Goal: Information Seeking & Learning: Learn about a topic

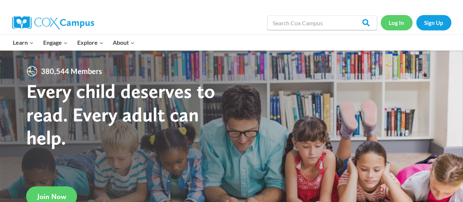
click at [401, 23] on link "Log In" at bounding box center [397, 22] width 32 height 15
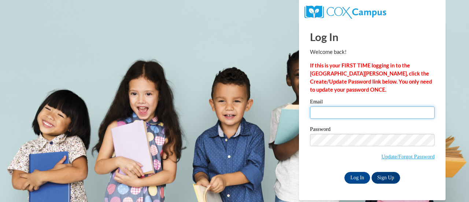
click at [354, 114] on input "Email" at bounding box center [372, 112] width 124 height 12
type input "kristen.cohen@rusd.org"
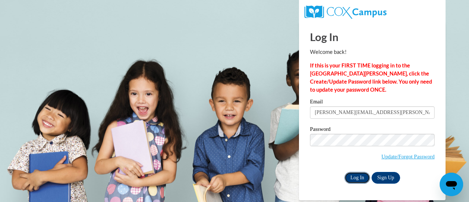
click at [356, 177] on input "Log In" at bounding box center [357, 178] width 26 height 12
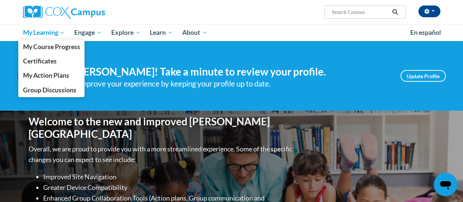
click at [46, 29] on span "My Learning" at bounding box center [44, 32] width 42 height 9
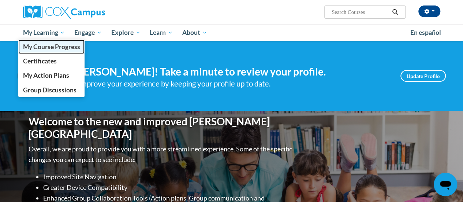
click at [71, 46] on span "My Course Progress" at bounding box center [51, 47] width 57 height 8
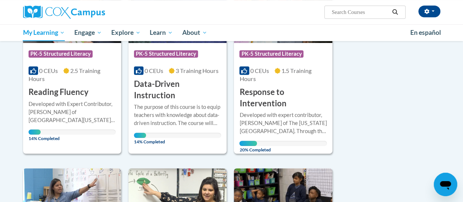
scroll to position [171, 0]
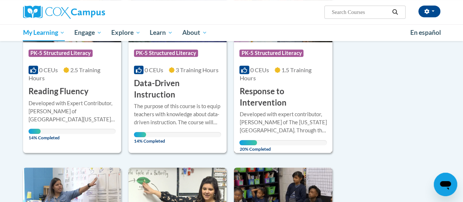
click at [293, 89] on h3 "Response to Intervention" at bounding box center [282, 97] width 87 height 23
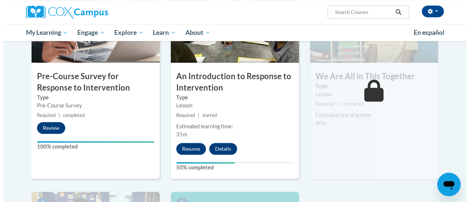
scroll to position [202, 0]
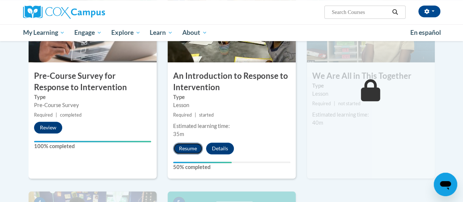
click at [188, 148] on button "Resume" at bounding box center [188, 148] width 30 height 12
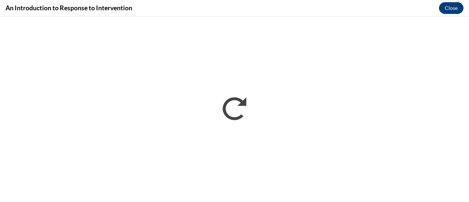
scroll to position [0, 0]
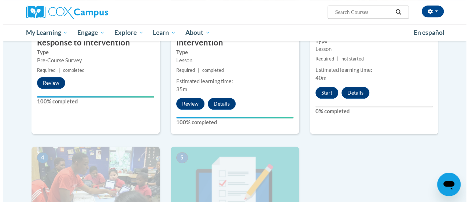
scroll to position [209, 0]
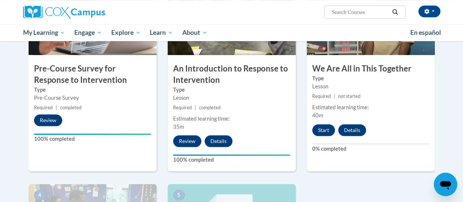
click at [381, 166] on div "3 We Are All in This Together Type Lesson Required | not started Estimated lear…" at bounding box center [371, 76] width 128 height 189
click at [327, 128] on button "Start" at bounding box center [323, 130] width 23 height 12
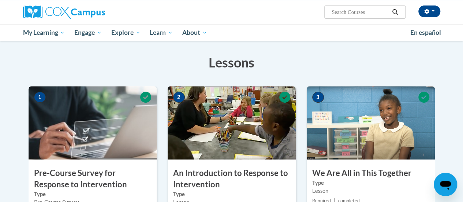
scroll to position [0, 0]
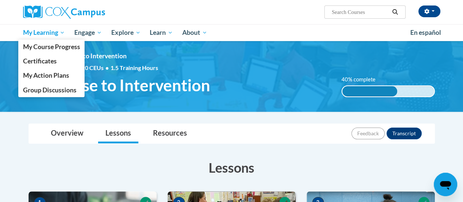
click at [52, 33] on span "My Learning" at bounding box center [44, 32] width 42 height 9
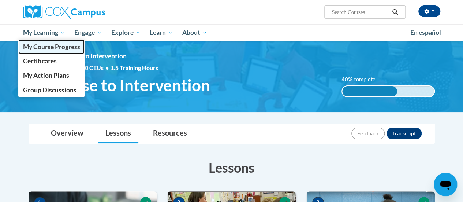
click at [63, 48] on span "My Course Progress" at bounding box center [51, 47] width 57 height 8
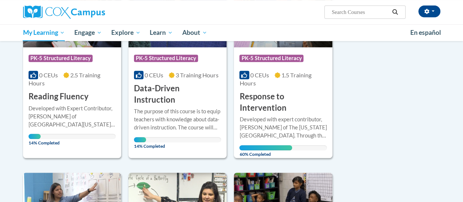
scroll to position [166, 0]
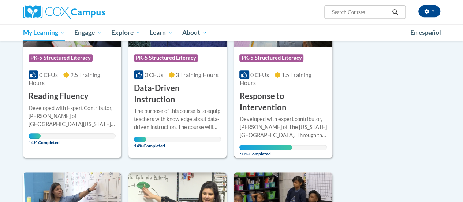
click at [271, 102] on h3 "Response to Intervention" at bounding box center [282, 101] width 87 height 23
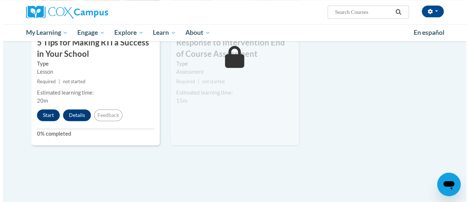
scroll to position [435, 0]
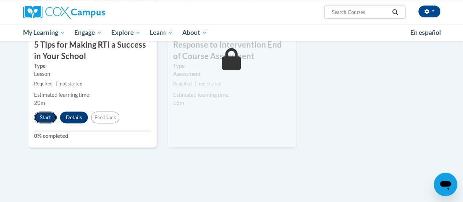
click at [45, 117] on button "Start" at bounding box center [45, 117] width 23 height 12
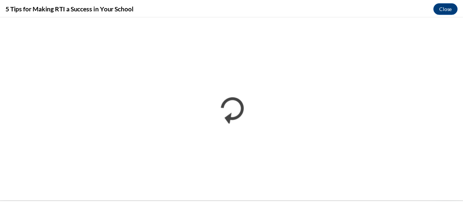
scroll to position [0, 0]
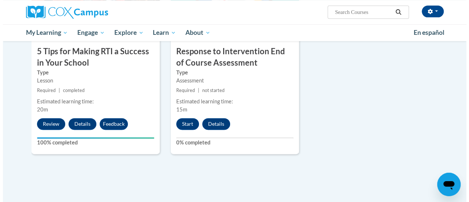
scroll to position [459, 0]
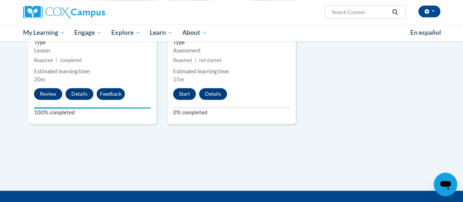
click at [183, 93] on button "Start" at bounding box center [184, 94] width 23 height 12
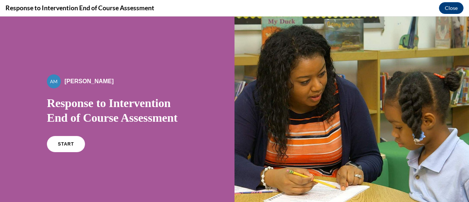
scroll to position [0, 0]
click at [62, 146] on link "START" at bounding box center [66, 143] width 40 height 17
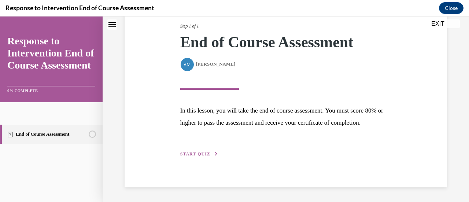
scroll to position [107, 0]
click at [207, 156] on span "START QUIZ" at bounding box center [195, 153] width 30 height 5
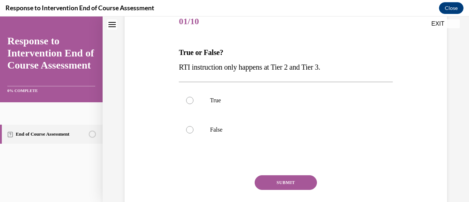
scroll to position [100, 0]
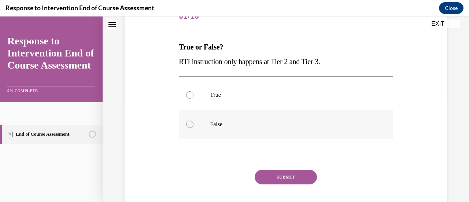
click at [188, 126] on div at bounding box center [189, 123] width 7 height 7
click at [188, 126] on input "False" at bounding box center [189, 123] width 7 height 7
radio input "true"
click at [292, 176] on button "SUBMIT" at bounding box center [285, 177] width 62 height 15
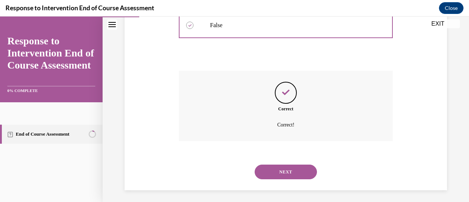
scroll to position [201, 0]
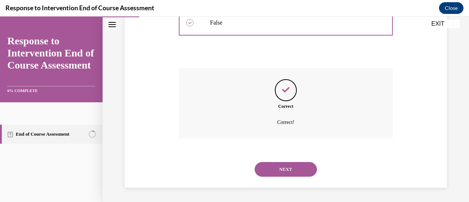
click at [287, 167] on button "NEXT" at bounding box center [285, 169] width 62 height 15
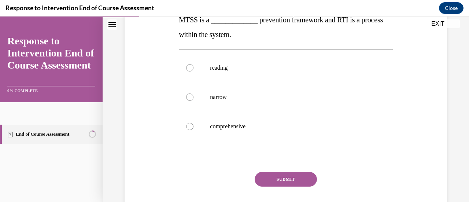
scroll to position [127, 0]
click at [186, 130] on label "comprehensive" at bounding box center [285, 125] width 213 height 29
click at [186, 130] on input "comprehensive" at bounding box center [189, 125] width 7 height 7
radio input "true"
click at [297, 179] on button "SUBMIT" at bounding box center [285, 178] width 62 height 15
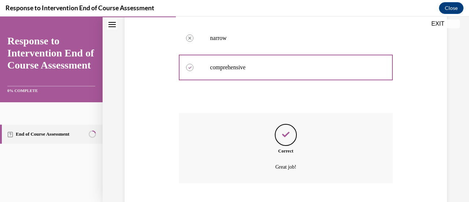
scroll to position [231, 0]
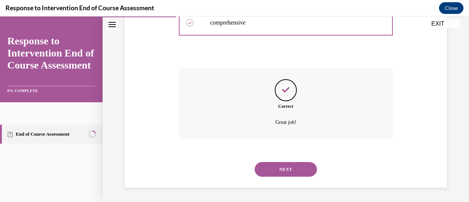
click at [287, 169] on button "NEXT" at bounding box center [285, 169] width 62 height 15
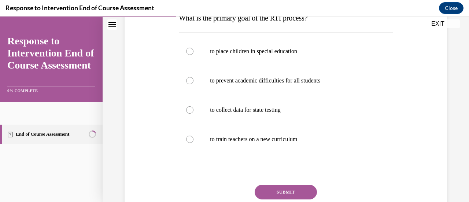
scroll to position [129, 0]
click at [319, 85] on label "to prevent academic difficulties for all students" at bounding box center [285, 80] width 213 height 29
click at [193, 84] on input "to prevent academic difficulties for all students" at bounding box center [189, 80] width 7 height 7
radio input "true"
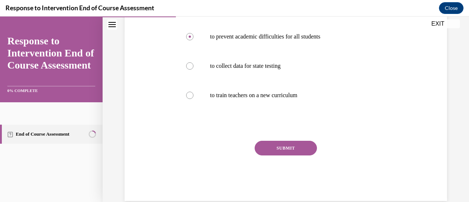
click at [293, 149] on button "SUBMIT" at bounding box center [285, 148] width 62 height 15
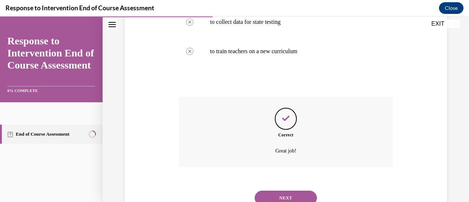
scroll to position [245, 0]
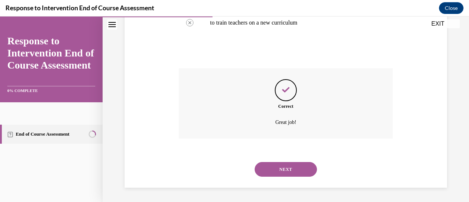
click at [286, 175] on button "NEXT" at bounding box center [285, 169] width 62 height 15
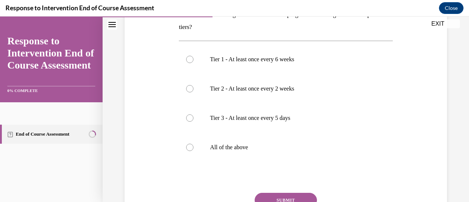
scroll to position [131, 0]
click at [232, 147] on p "All of the above" at bounding box center [292, 147] width 164 height 7
click at [193, 147] on input "All of the above" at bounding box center [189, 147] width 7 height 7
radio input "true"
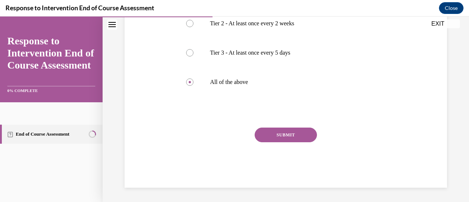
click at [285, 134] on button "SUBMIT" at bounding box center [285, 134] width 62 height 15
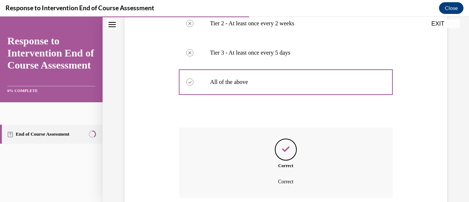
scroll to position [256, 0]
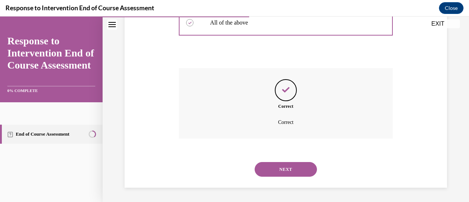
click at [285, 171] on button "NEXT" at bounding box center [285, 169] width 62 height 15
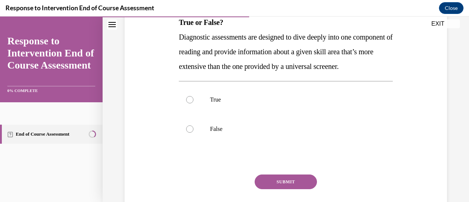
scroll to position [125, 0]
click at [216, 103] on p "True" at bounding box center [292, 99] width 164 height 7
click at [193, 103] on input "True" at bounding box center [189, 99] width 7 height 7
radio input "true"
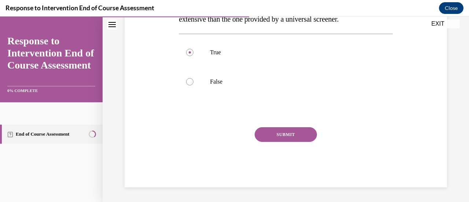
click at [296, 142] on button "SUBMIT" at bounding box center [285, 134] width 62 height 15
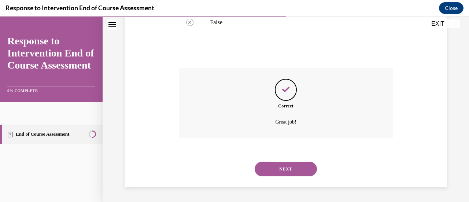
scroll to position [245, 0]
click at [283, 169] on button "NEXT" at bounding box center [285, 168] width 62 height 15
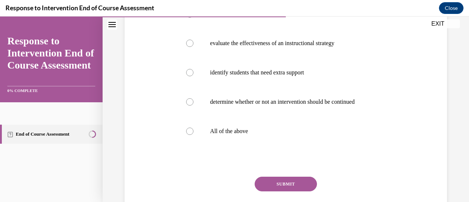
scroll to position [179, 0]
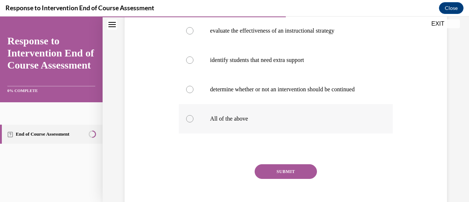
click at [179, 121] on label "All of the above" at bounding box center [285, 118] width 213 height 29
click at [186, 121] on input "All of the above" at bounding box center [189, 118] width 7 height 7
radio input "true"
click at [285, 170] on button "SUBMIT" at bounding box center [285, 171] width 62 height 15
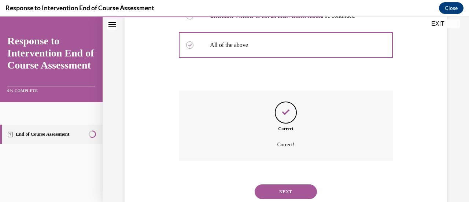
scroll to position [275, 0]
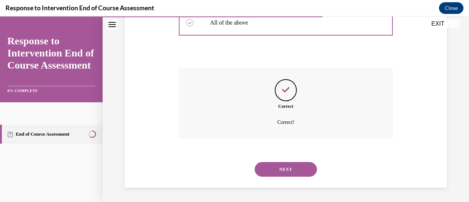
click at [290, 169] on button "NEXT" at bounding box center [285, 169] width 62 height 15
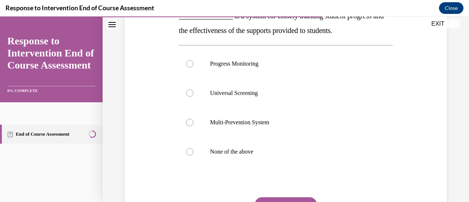
scroll to position [132, 0]
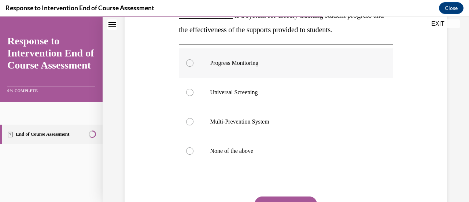
click at [253, 63] on p "Progress Monitoring" at bounding box center [292, 62] width 164 height 7
click at [193, 63] on input "Progress Monitoring" at bounding box center [189, 62] width 7 height 7
radio input "true"
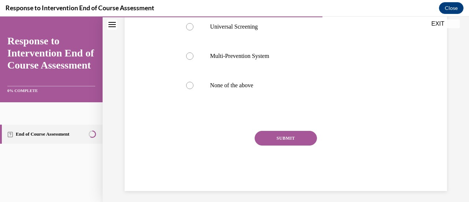
click at [285, 138] on button "SUBMIT" at bounding box center [285, 138] width 62 height 15
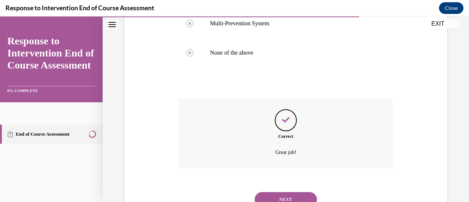
scroll to position [260, 0]
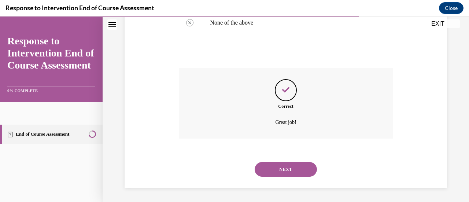
click at [291, 171] on button "NEXT" at bounding box center [285, 169] width 62 height 15
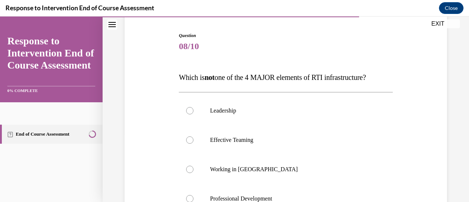
scroll to position [70, 0]
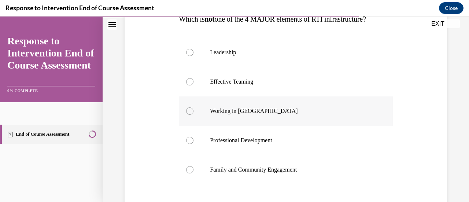
click at [186, 110] on div at bounding box center [189, 110] width 7 height 7
click at [186, 110] on input "Working in Silos" at bounding box center [189, 110] width 7 height 7
radio input "true"
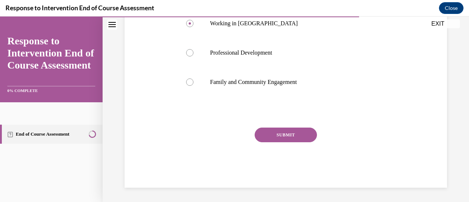
click at [280, 140] on button "SUBMIT" at bounding box center [285, 134] width 62 height 15
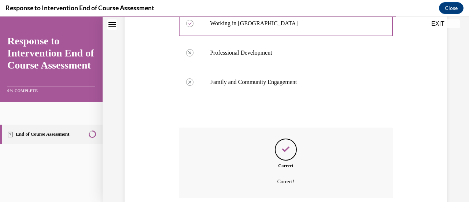
scroll to position [275, 0]
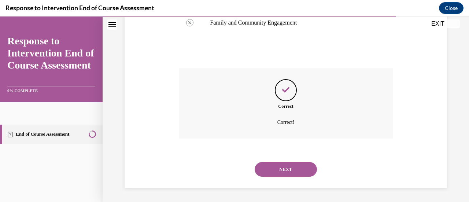
click at [290, 170] on button "NEXT" at bounding box center [285, 169] width 62 height 15
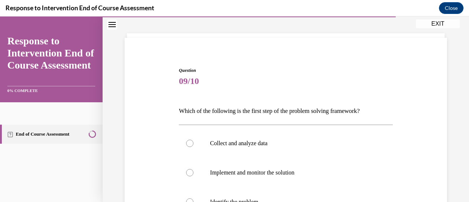
scroll to position [83, 0]
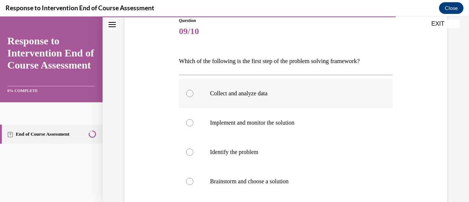
click at [249, 86] on label "Collect and analyze data" at bounding box center [285, 93] width 213 height 29
click at [193, 90] on input "Collect and analyze data" at bounding box center [189, 93] width 7 height 7
radio input "true"
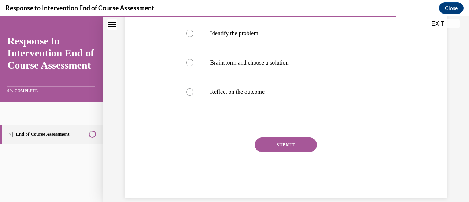
click at [291, 149] on button "SUBMIT" at bounding box center [285, 144] width 62 height 15
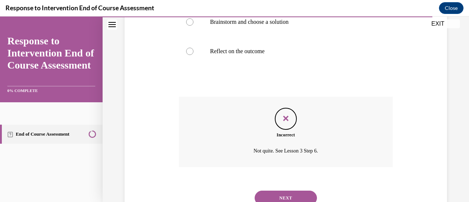
scroll to position [272, 0]
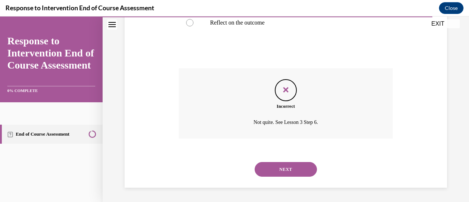
click at [293, 171] on button "NEXT" at bounding box center [285, 169] width 62 height 15
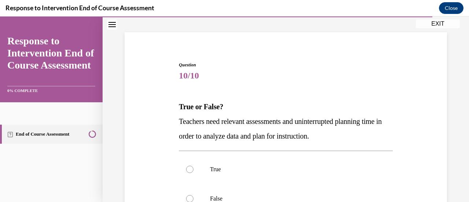
scroll to position [77, 0]
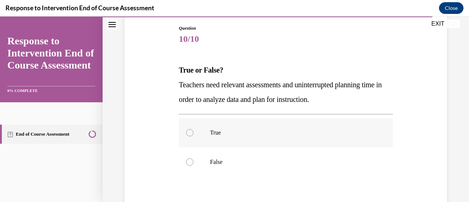
click at [217, 131] on p "True" at bounding box center [292, 132] width 164 height 7
click at [193, 131] on input "True" at bounding box center [189, 132] width 7 height 7
radio input "true"
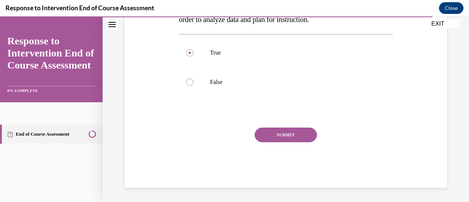
click at [288, 138] on button "SUBMIT" at bounding box center [285, 134] width 62 height 15
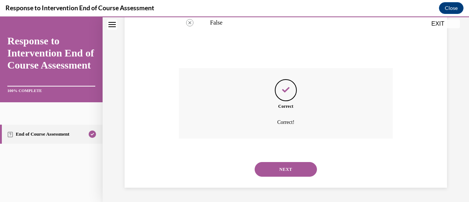
click at [293, 169] on button "NEXT" at bounding box center [285, 169] width 62 height 15
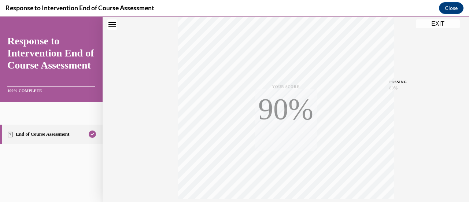
scroll to position [190, 0]
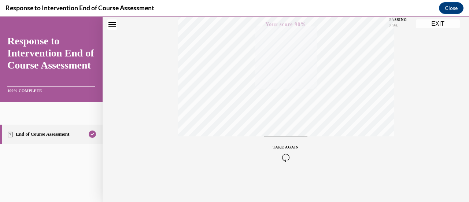
click at [441, 23] on button "EXIT" at bounding box center [438, 23] width 44 height 9
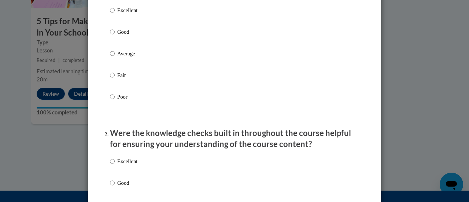
scroll to position [114, 0]
click at [110, 15] on input "Excellent" at bounding box center [112, 11] width 5 height 8
radio input "true"
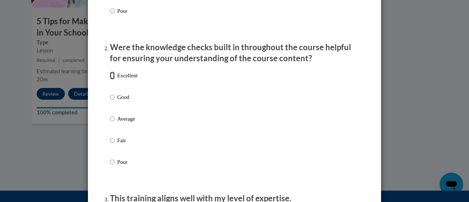
click at [110, 79] on input "Excellent" at bounding box center [112, 75] width 5 height 8
radio input "true"
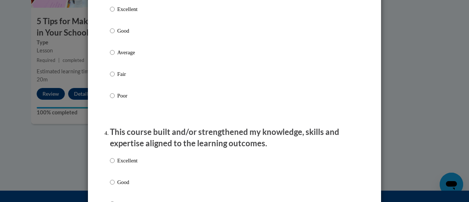
scroll to position [409, 0]
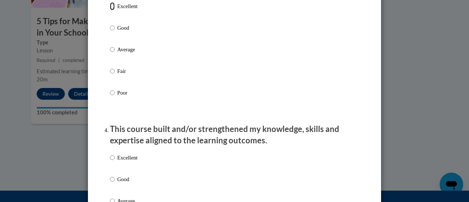
click at [110, 10] on input "Excellent" at bounding box center [112, 6] width 5 height 8
radio input "true"
click at [111, 161] on input "Excellent" at bounding box center [112, 157] width 5 height 8
radio input "true"
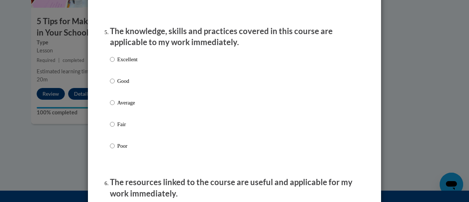
click at [121, 63] on p "Excellent" at bounding box center [127, 59] width 20 height 8
click at [115, 63] on input "Excellent" at bounding box center [112, 59] width 5 height 8
radio input "true"
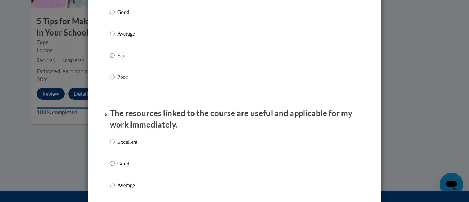
scroll to position [800, 0]
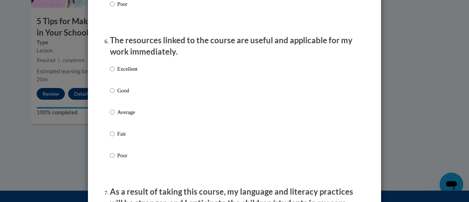
click at [122, 73] on p "Excellent" at bounding box center [127, 69] width 20 height 8
click at [115, 73] on input "Excellent" at bounding box center [112, 69] width 5 height 8
radio input "true"
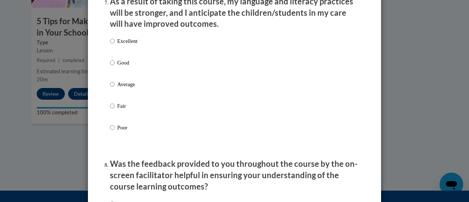
click at [122, 55] on label "Excellent" at bounding box center [123, 47] width 27 height 20
click at [115, 45] on input "Excellent" at bounding box center [112, 41] width 5 height 8
radio input "true"
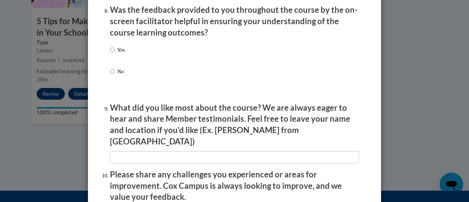
scroll to position [1146, 0]
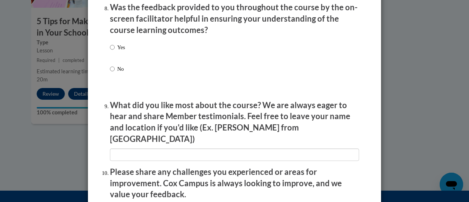
click at [121, 51] on p "Yes" at bounding box center [121, 47] width 8 height 8
click at [115, 51] on input "Yes" at bounding box center [112, 47] width 5 height 8
radio input "true"
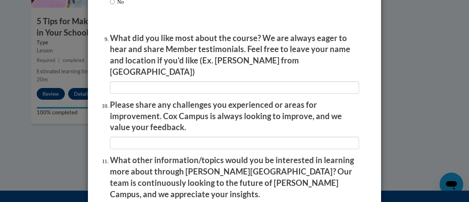
scroll to position [1215, 0]
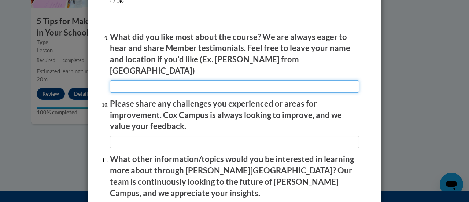
click at [255, 81] on input "textbox" at bounding box center [234, 86] width 249 height 12
type input "I like how I can go at my own pace"
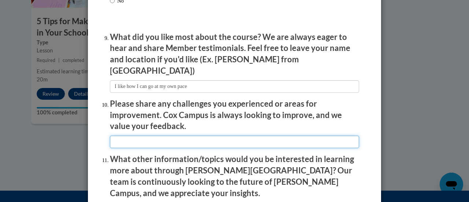
click at [219, 138] on input "textbox" at bounding box center [234, 141] width 249 height 12
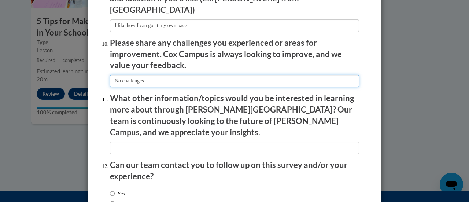
scroll to position [1321, 0]
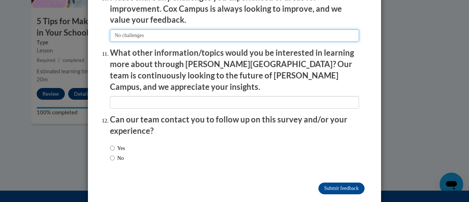
type input "No challenges"
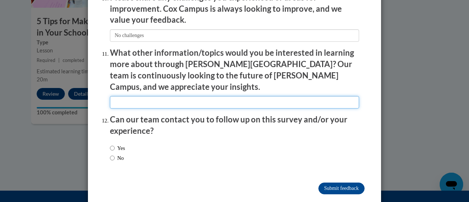
click at [217, 96] on input "textbox" at bounding box center [234, 102] width 249 height 12
type input "executive functioning connecting reading to the brain"
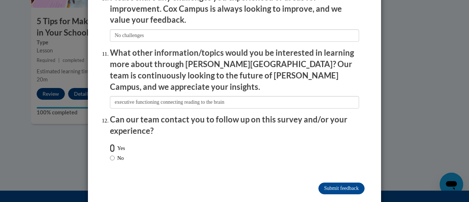
click at [111, 144] on input "Yes" at bounding box center [112, 148] width 5 height 8
radio input "true"
click at [344, 182] on input "Submit feedback" at bounding box center [341, 188] width 46 height 12
click at [349, 182] on input "Submitting" at bounding box center [341, 188] width 46 height 12
